Goal: Information Seeking & Learning: Learn about a topic

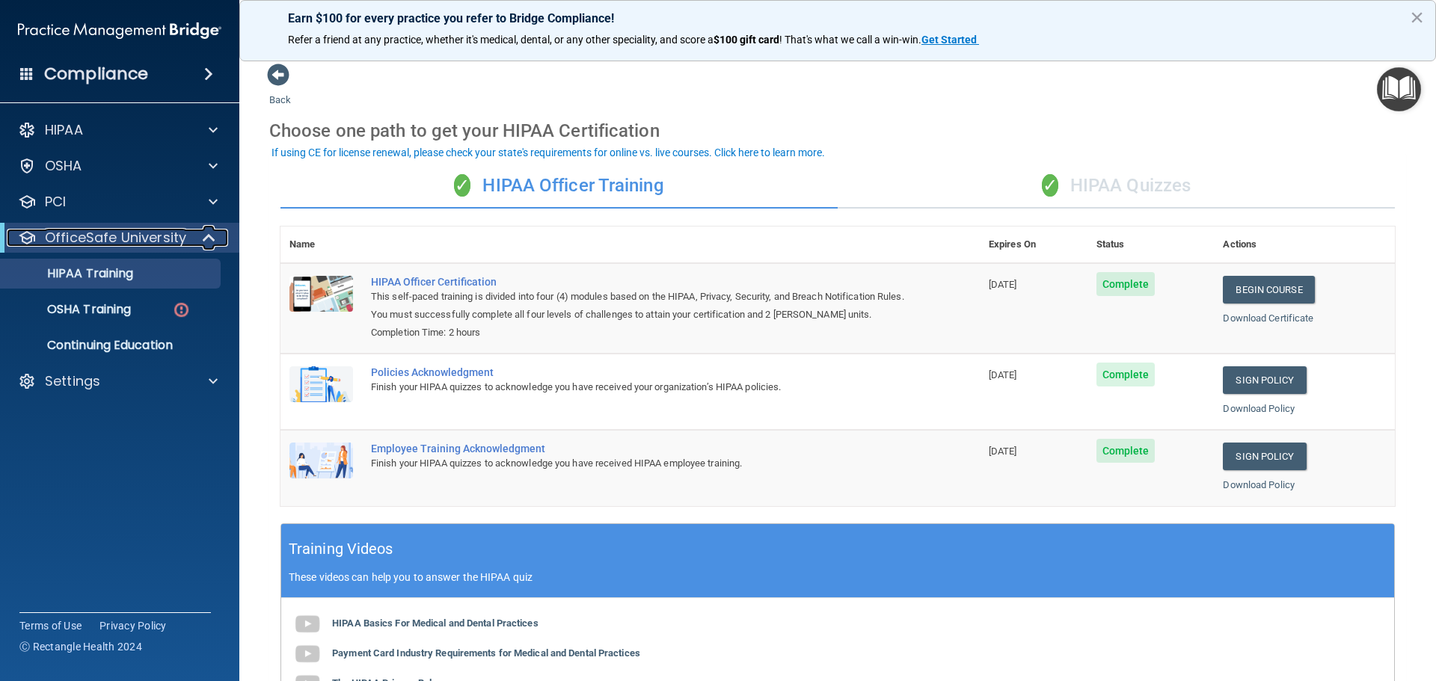
click at [91, 245] on p "OfficeSafe University" at bounding box center [115, 238] width 141 height 18
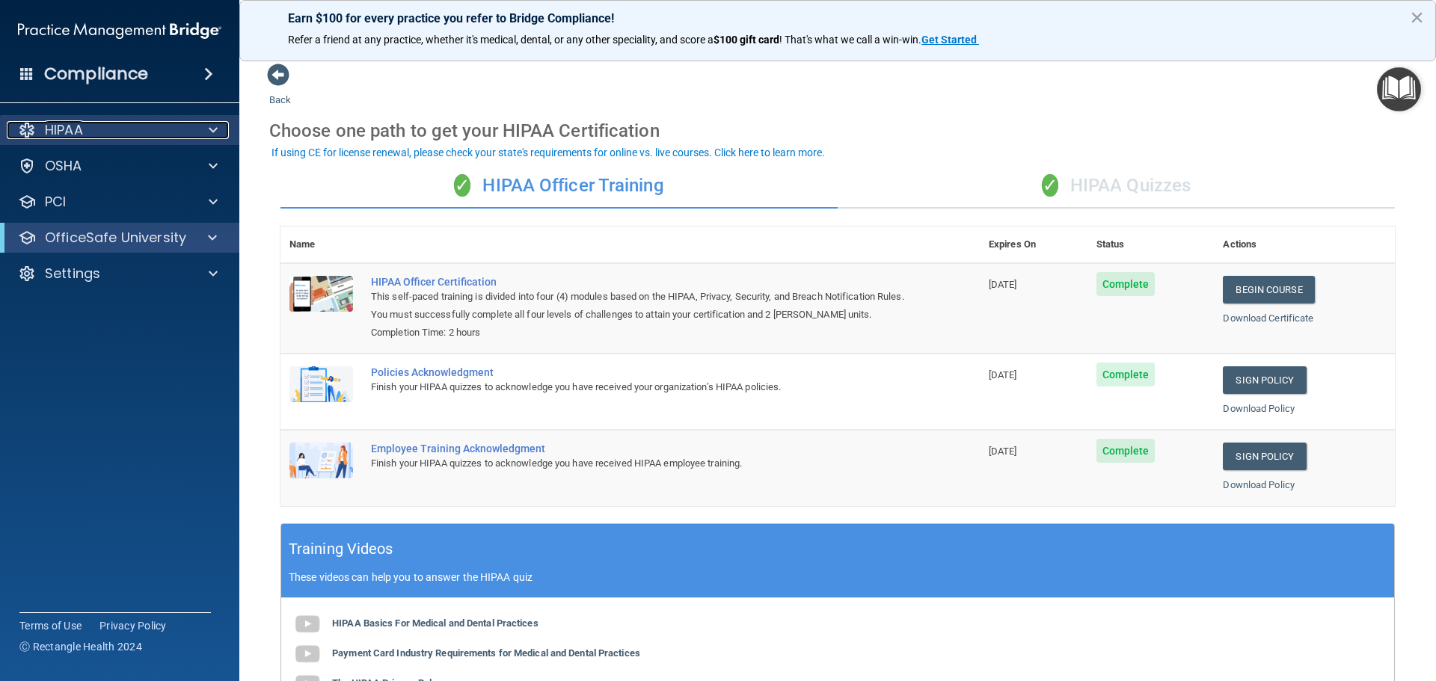
click at [221, 127] on div at bounding box center [210, 130] width 37 height 18
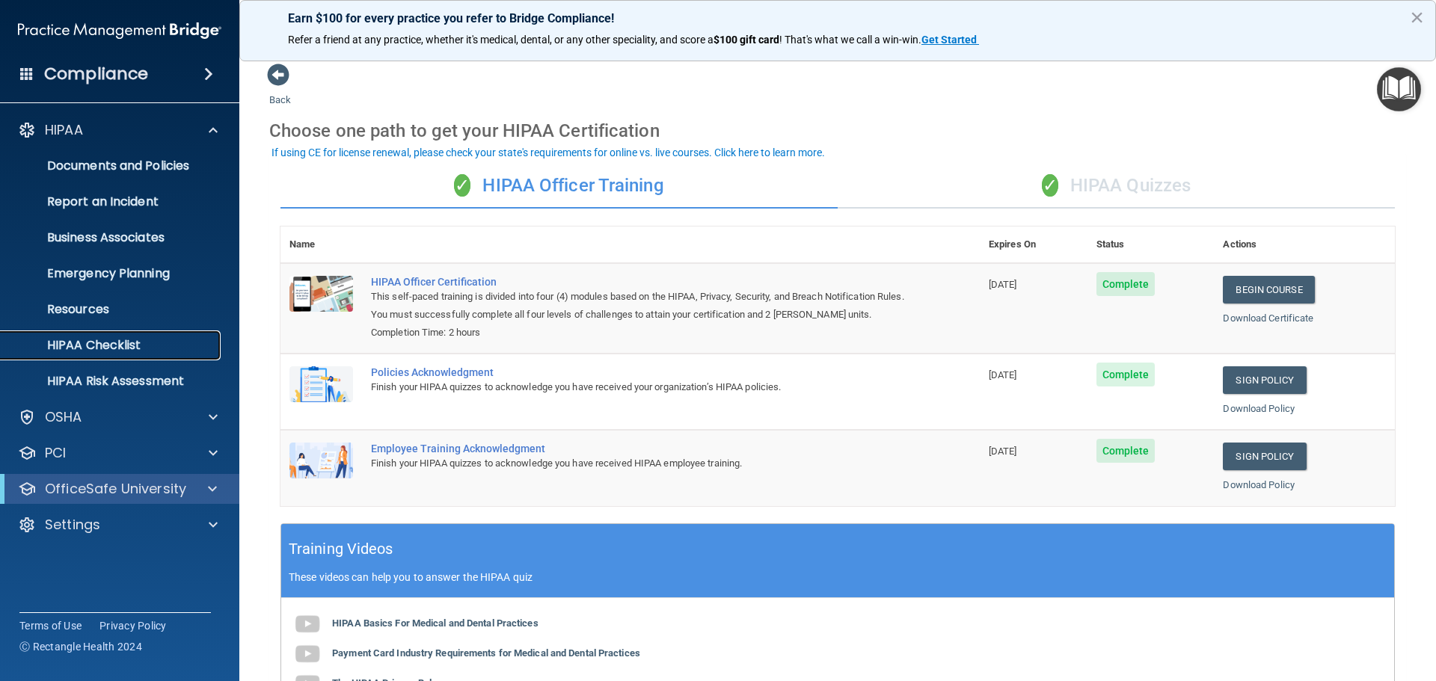
click at [128, 346] on p "HIPAA Checklist" at bounding box center [112, 345] width 204 height 15
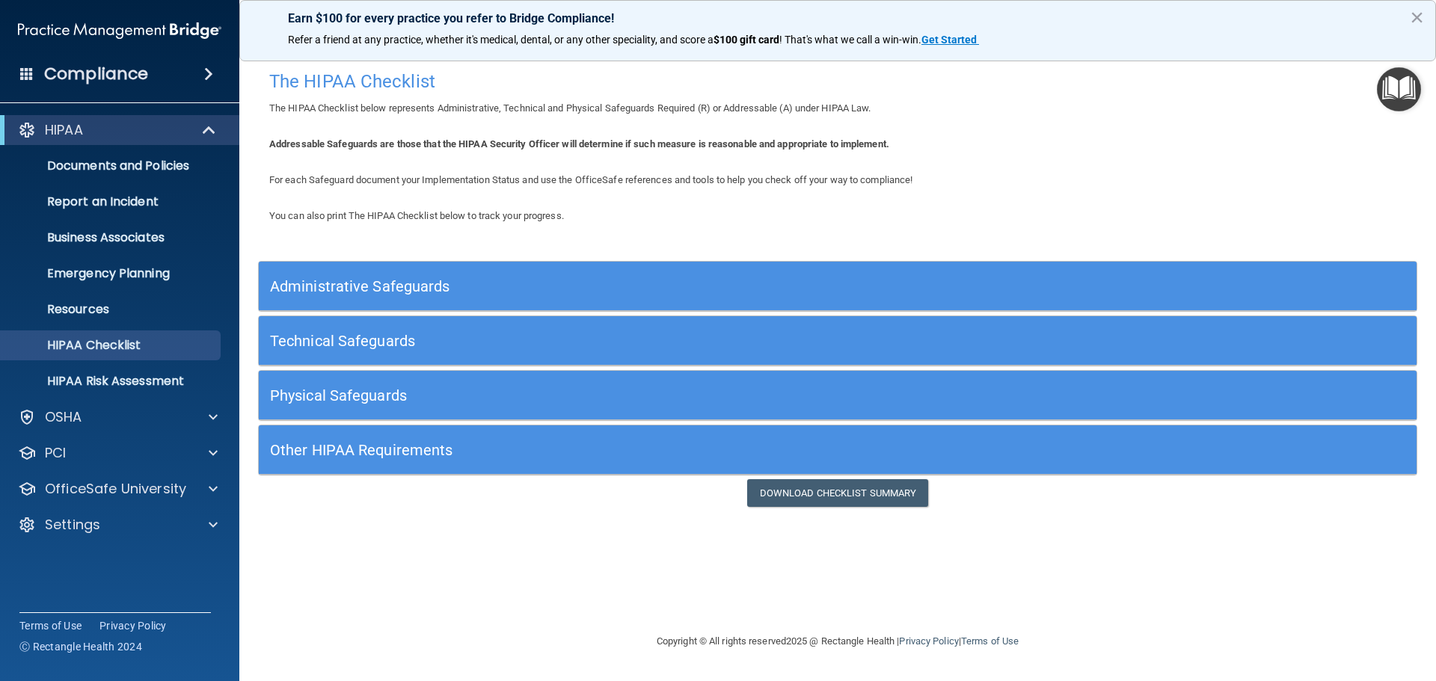
click at [343, 285] on h5 "Administrative Safeguards" at bounding box center [693, 286] width 846 height 16
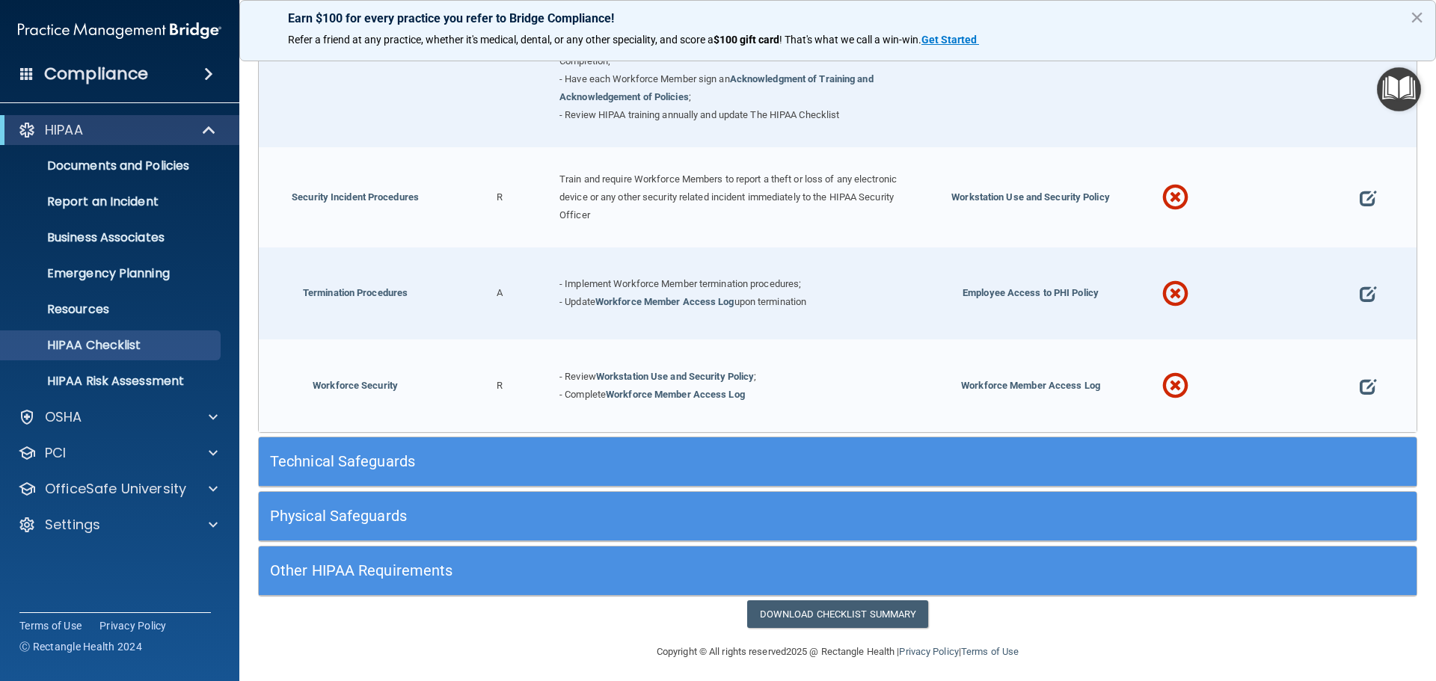
scroll to position [1471, 0]
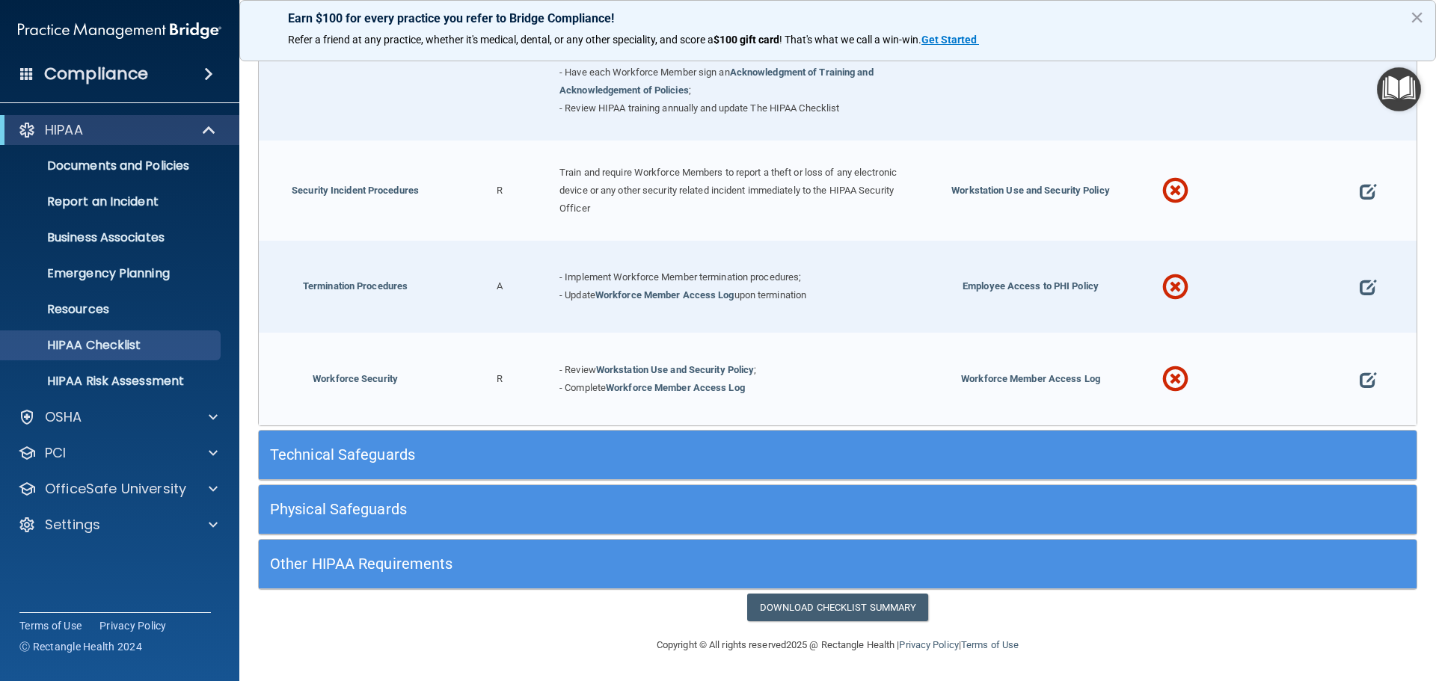
click at [1088, 457] on h5 "Technical Safeguards" at bounding box center [693, 455] width 846 height 16
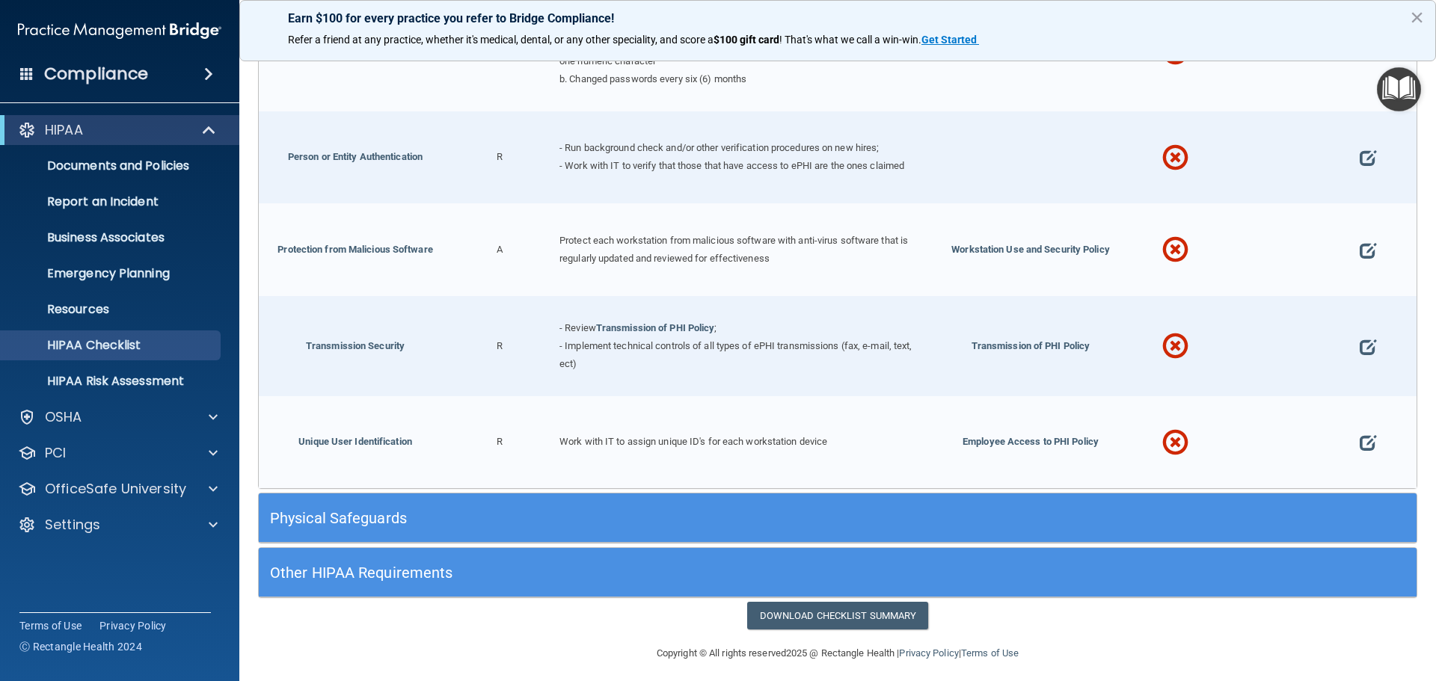
scroll to position [2767, 0]
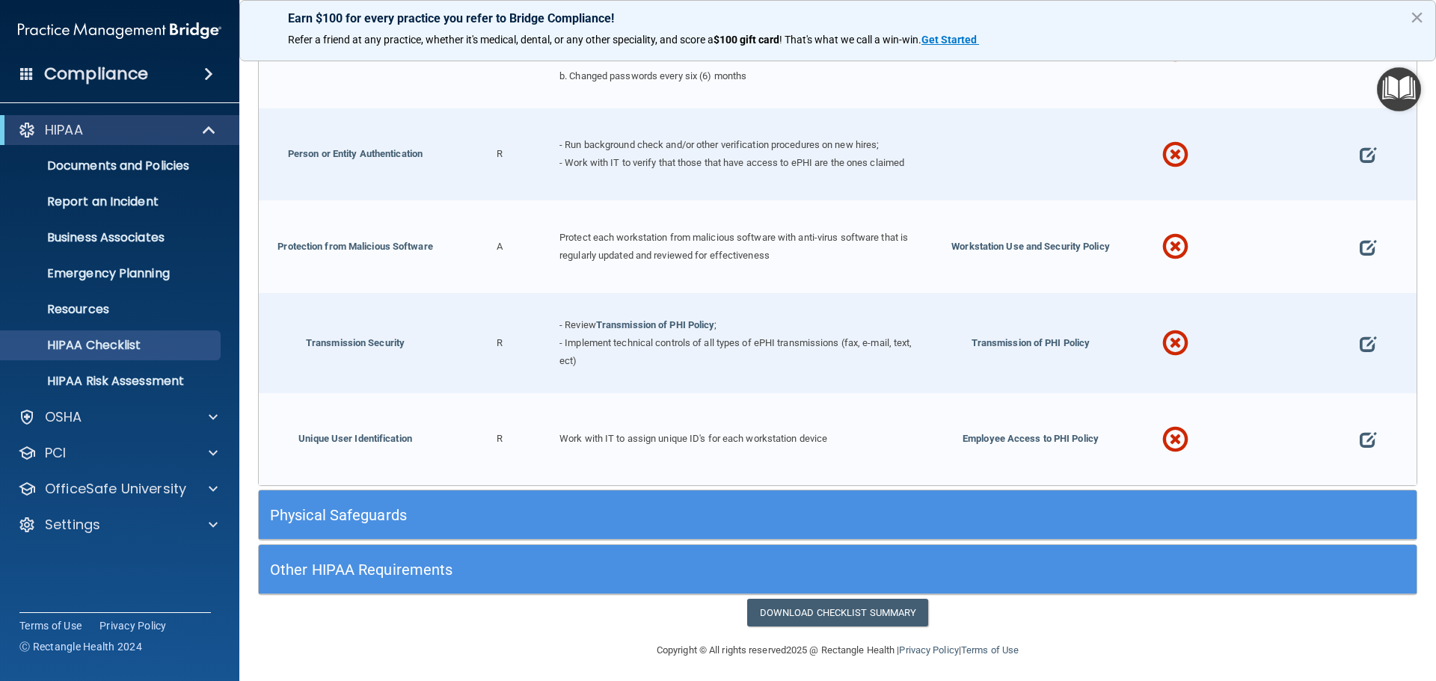
click at [330, 511] on h5 "Physical Safeguards" at bounding box center [693, 515] width 846 height 16
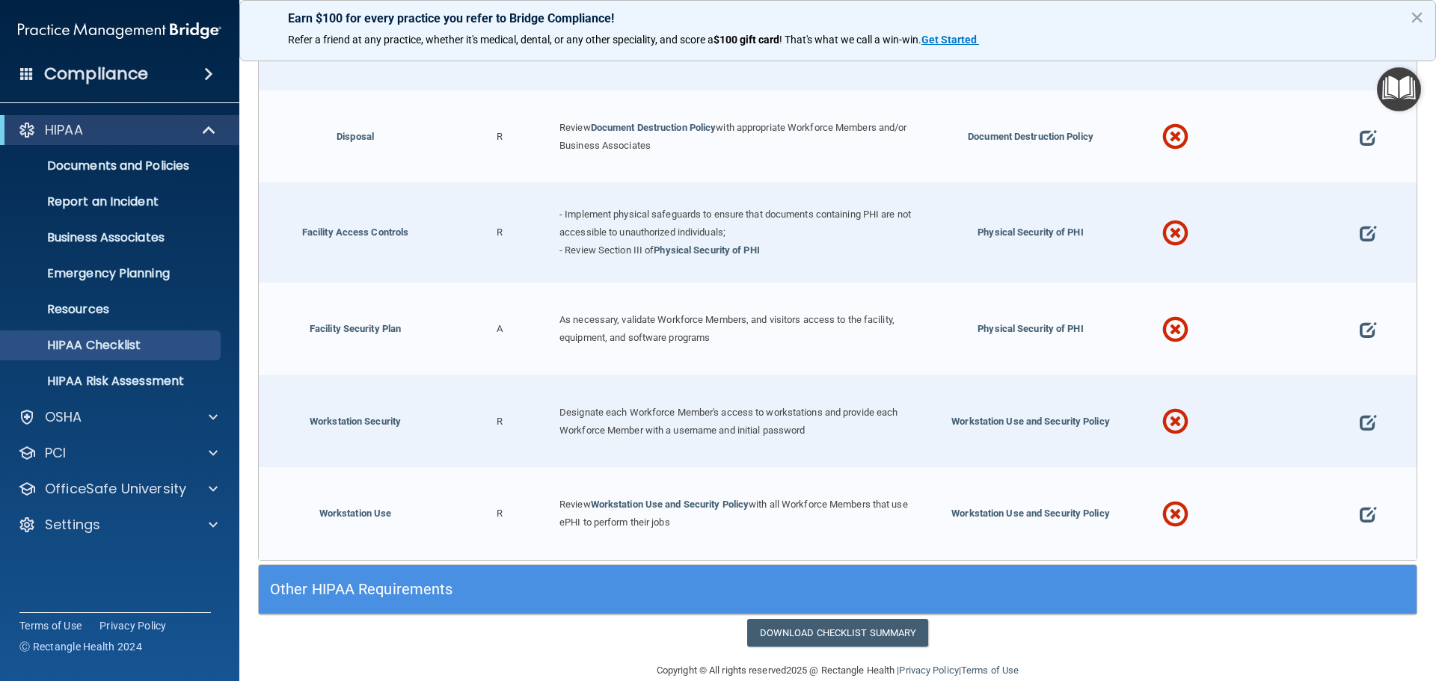
scroll to position [3480, 0]
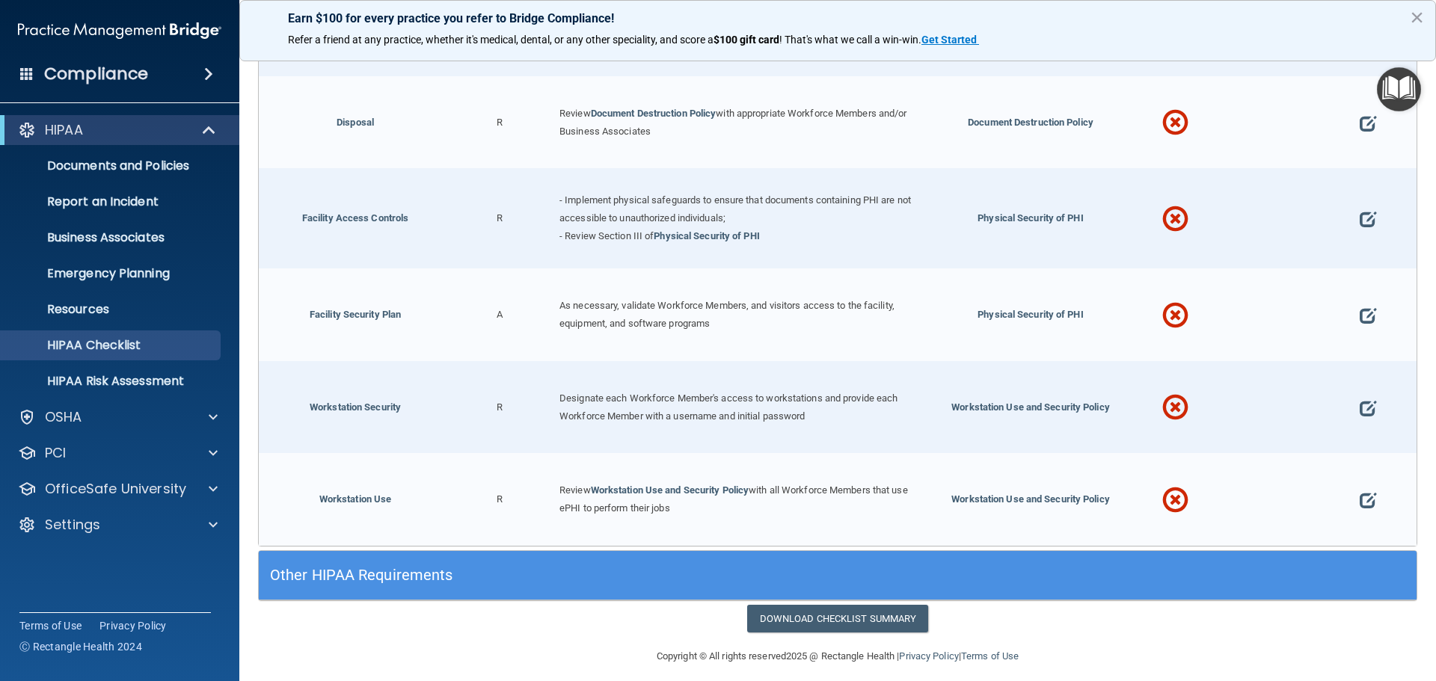
click at [308, 559] on div "Other HIPAA Requirements" at bounding box center [693, 576] width 868 height 34
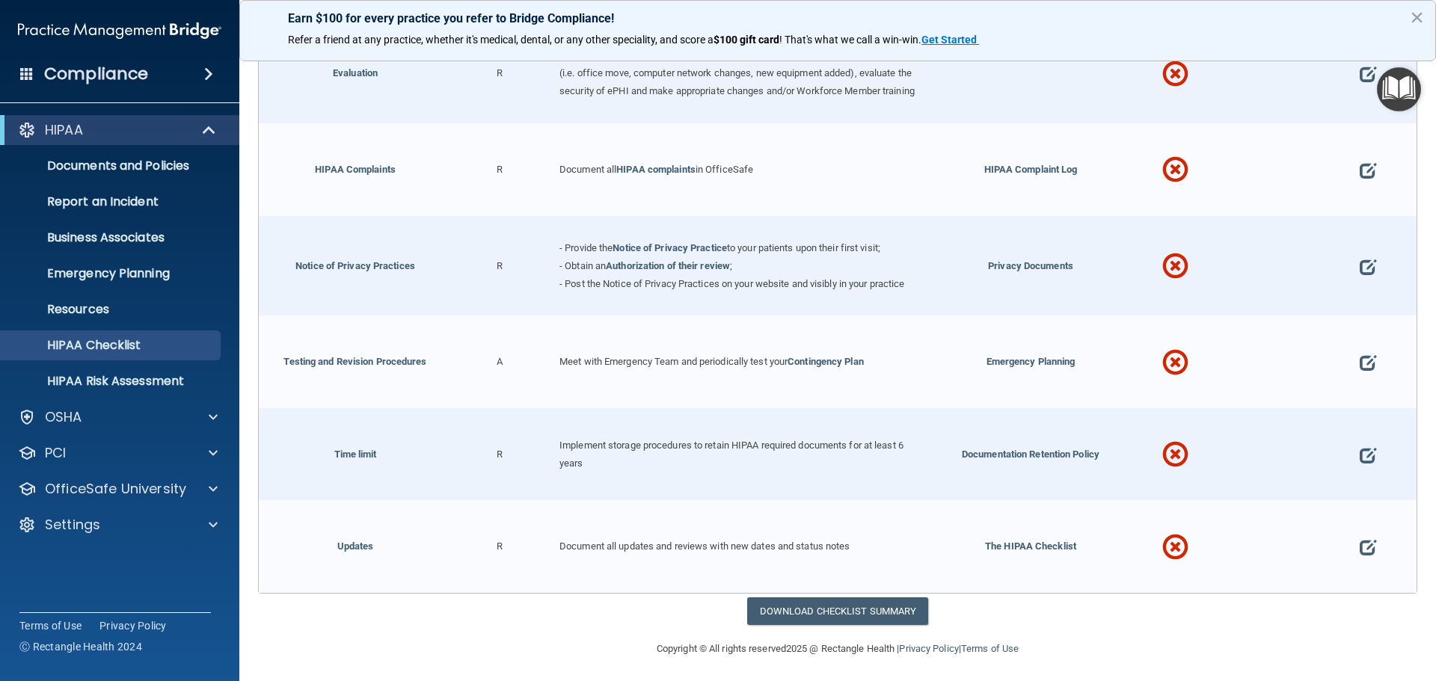
scroll to position [4402, 0]
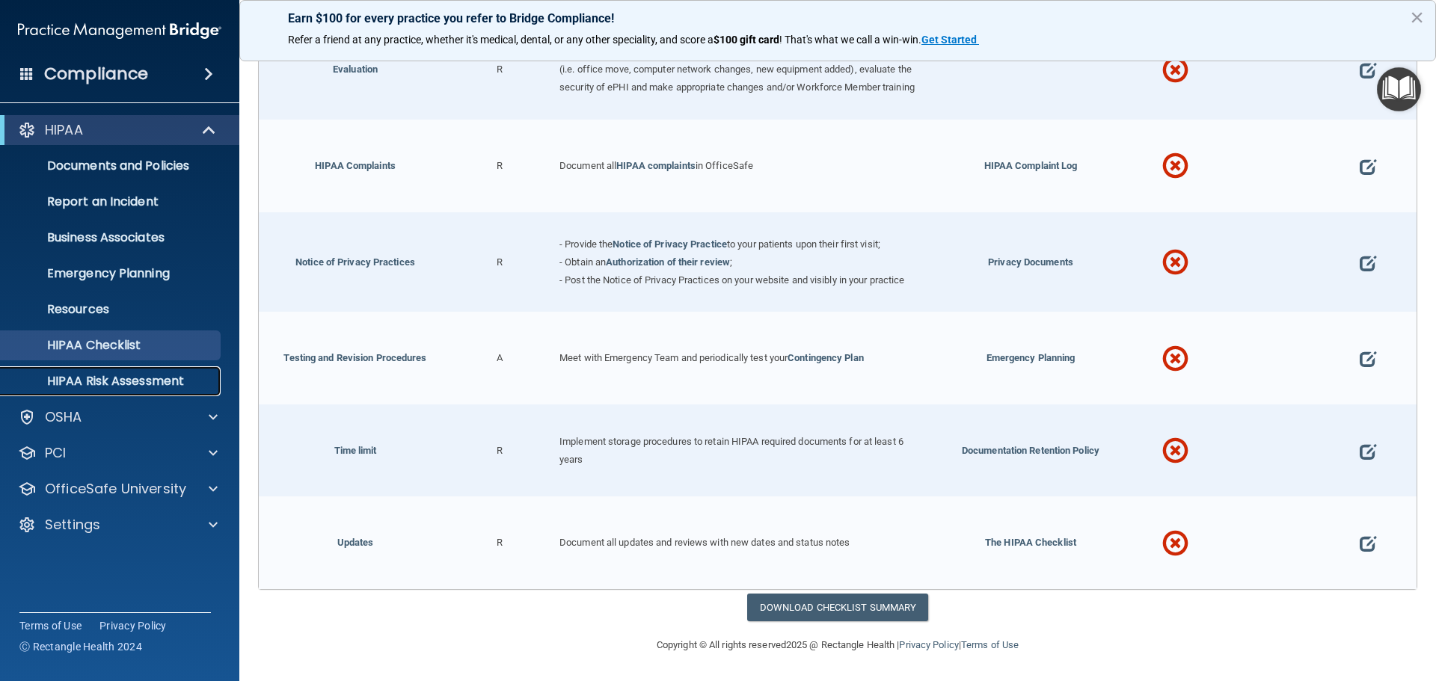
click at [165, 387] on p "HIPAA Risk Assessment" at bounding box center [112, 381] width 204 height 15
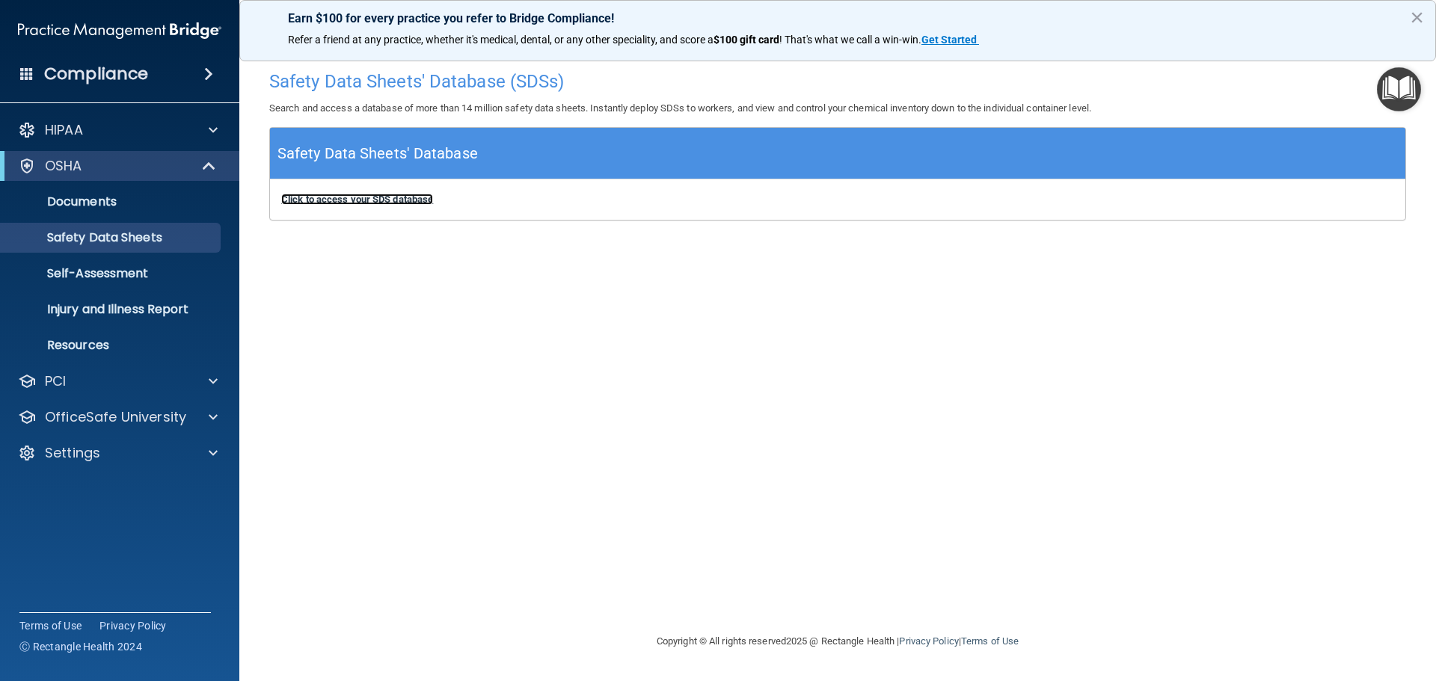
click at [373, 204] on b "Click to access your SDS database" at bounding box center [357, 199] width 152 height 11
